Goal: Find specific page/section: Find specific page/section

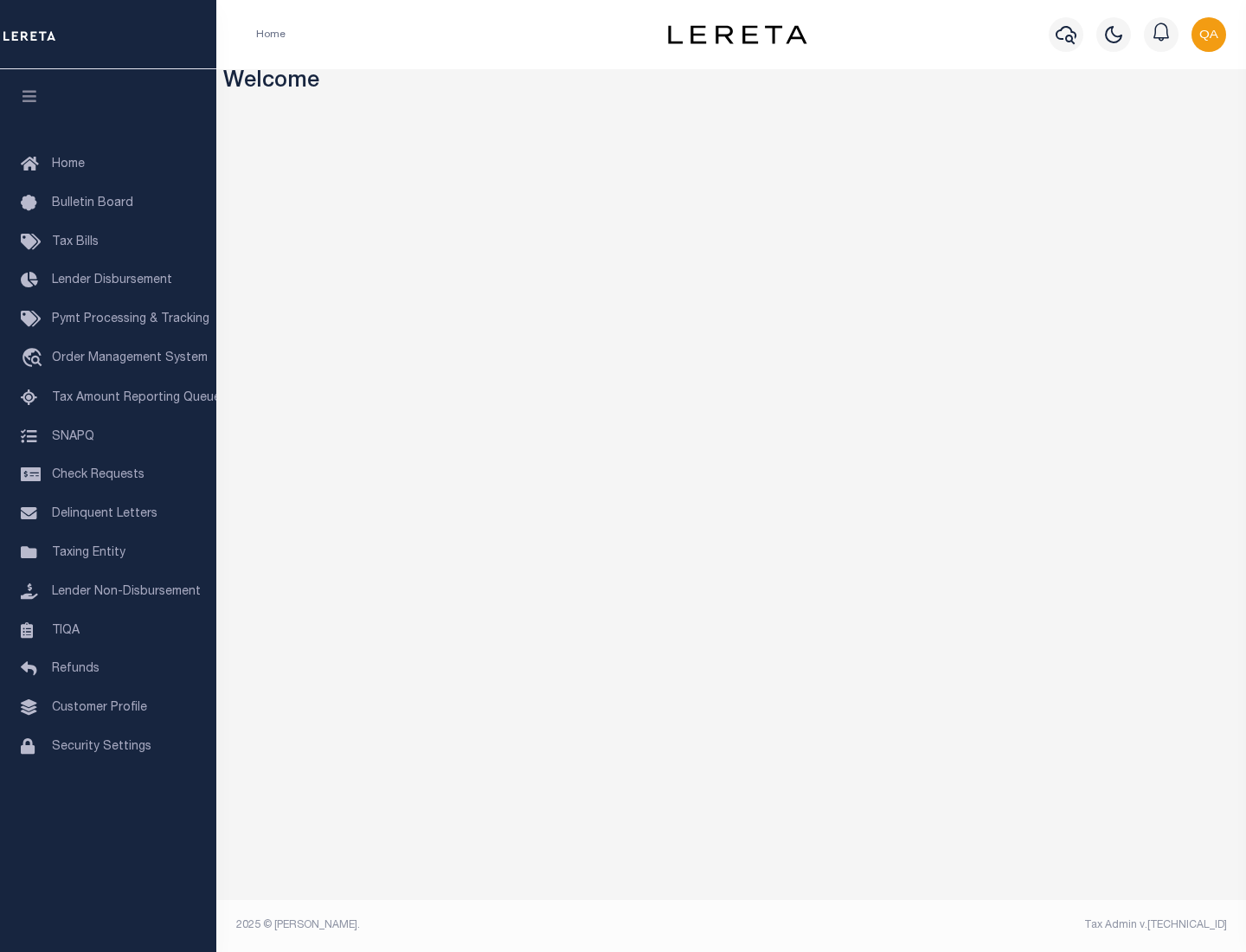
click at [108, 476] on span "Check Requests" at bounding box center [98, 475] width 93 height 12
select select "50"
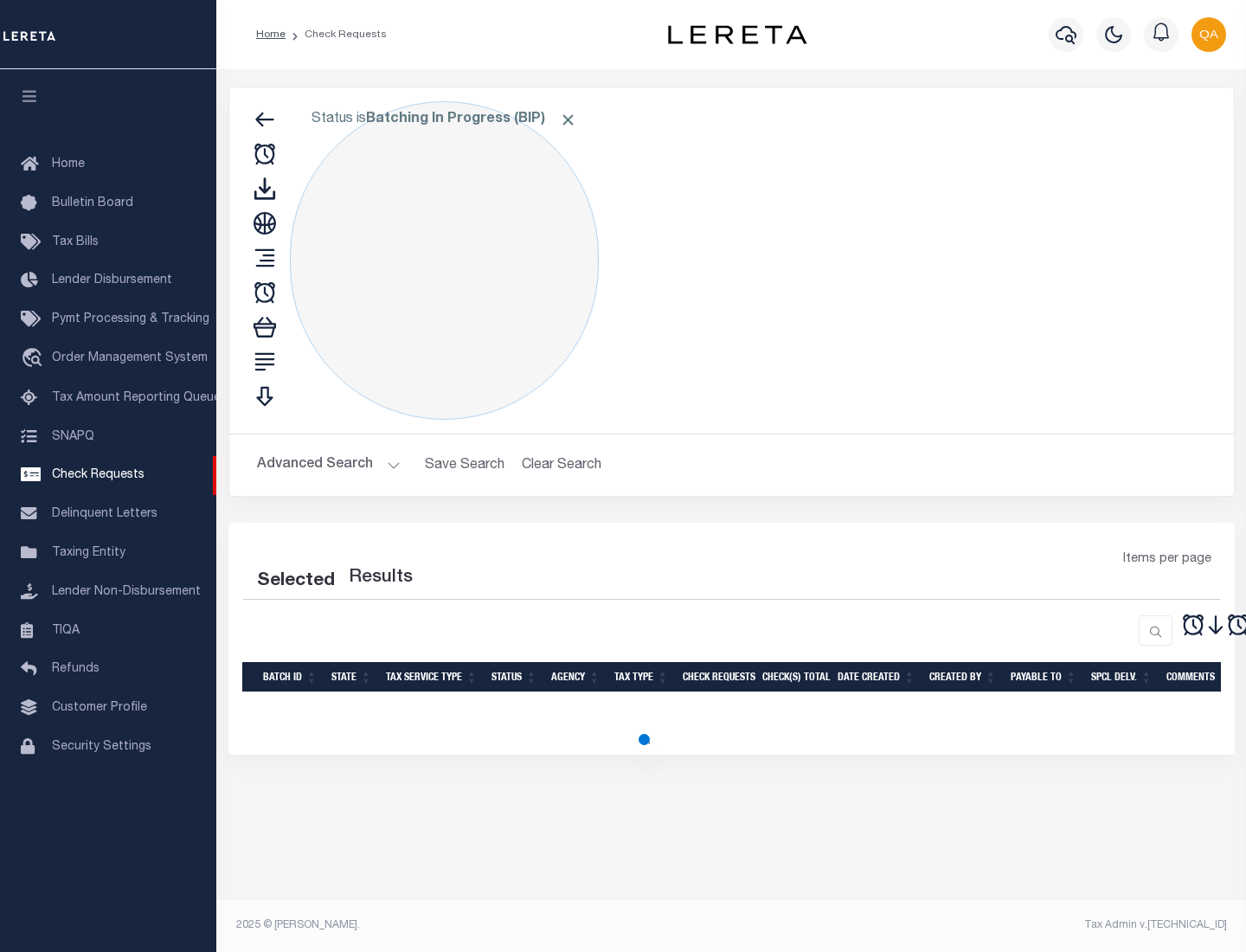
select select "50"
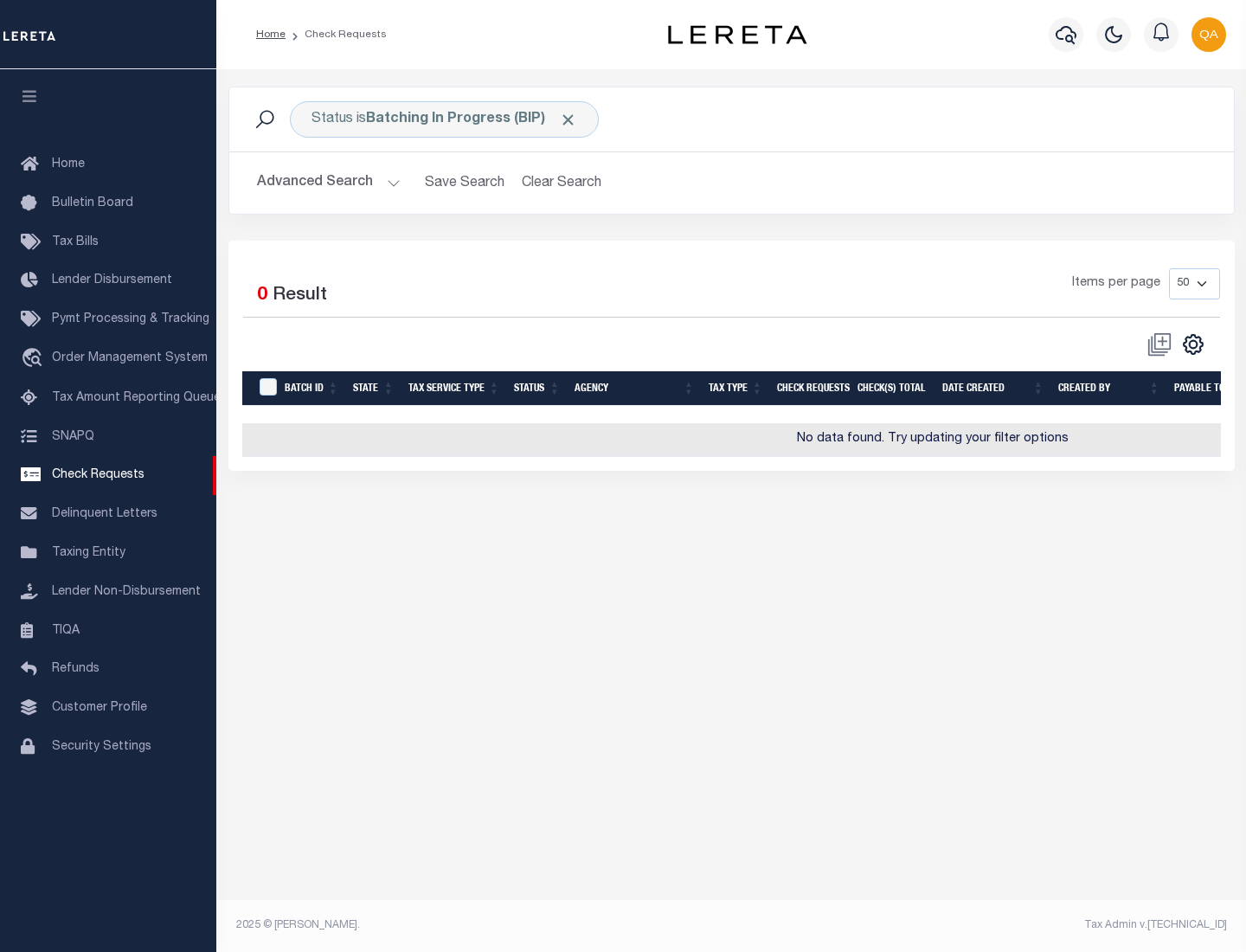
click at [569, 119] on span "Click to Remove" at bounding box center [568, 120] width 18 height 18
